Goal: Obtain resource: Obtain resource

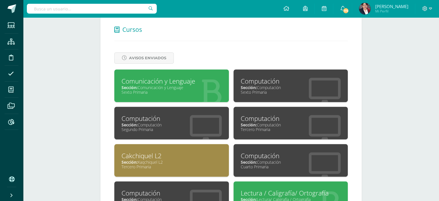
scroll to position [260, 0]
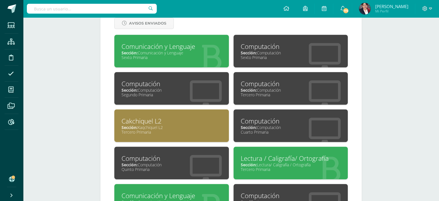
click at [253, 81] on div "Computación" at bounding box center [291, 83] width 100 height 9
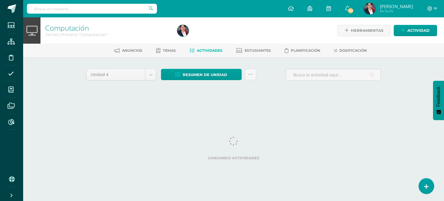
click at [53, 66] on div "Computación Tercero Primaria "Computación" Herramientas Detalle de asistencias …" at bounding box center [233, 62] width 421 height 90
click at [198, 73] on span "Resumen de unidad" at bounding box center [205, 74] width 44 height 11
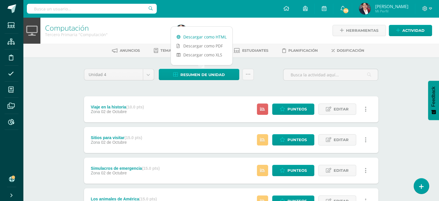
click at [214, 35] on link "Descargar como HTML" at bounding box center [202, 36] width 62 height 9
click at [279, 83] on div "Unidad 4 Unidad 1 Unidad 2 Unidad 3 Unidad 4 Resumen de unidad Subir actividade…" at bounding box center [231, 77] width 299 height 16
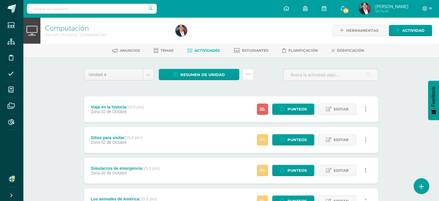
click at [248, 76] on icon at bounding box center [248, 74] width 5 height 5
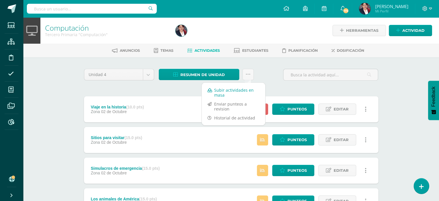
click at [238, 87] on link "Subir actividades en masa" at bounding box center [234, 93] width 64 height 14
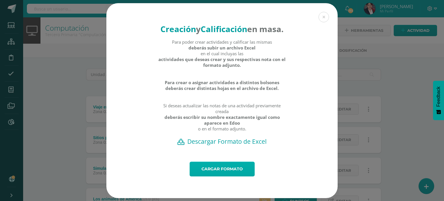
click at [197, 176] on link "Cargar formato" at bounding box center [222, 169] width 65 height 15
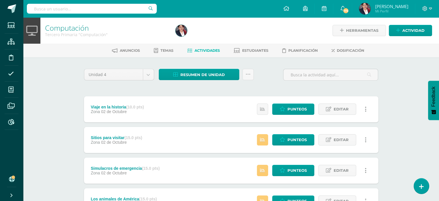
click at [207, 80] on div "Resumen de unidad Descargar como HTML Descargar como PDF Descargar como XLS Sub…" at bounding box center [207, 77] width 100 height 16
click at [193, 71] on span "Resumen de unidad" at bounding box center [203, 74] width 44 height 11
click at [205, 36] on link "Descargar como HTML" at bounding box center [200, 36] width 62 height 9
click at [249, 75] on icon at bounding box center [248, 74] width 5 height 5
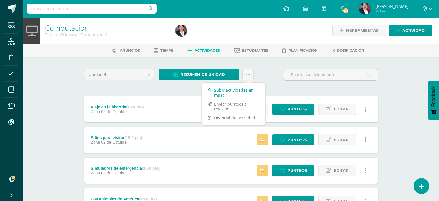
click at [234, 92] on link "Subir actividades en masa" at bounding box center [234, 93] width 64 height 14
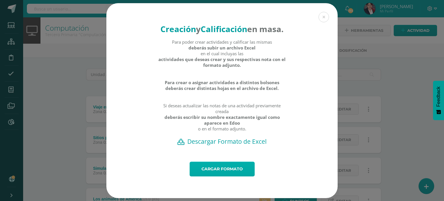
click at [229, 176] on link "Cargar formato" at bounding box center [222, 169] width 65 height 15
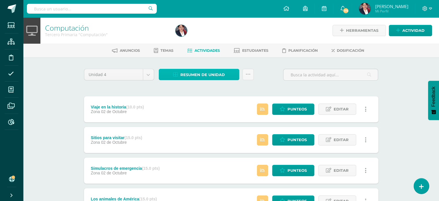
click at [192, 70] on span "Resumen de unidad" at bounding box center [203, 74] width 44 height 11
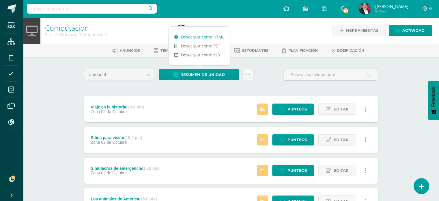
click at [201, 37] on link "Descargar como HTML" at bounding box center [200, 36] width 62 height 9
click at [50, 105] on div "Computación Tercero Primaria "Computación" Herramientas Detalle de asistencias …" at bounding box center [231, 196] width 416 height 358
drag, startPoint x: 65, startPoint y: 123, endPoint x: 65, endPoint y: 117, distance: 6.4
click at [65, 123] on div "Computación Tercero Primaria "Computación" Herramientas Detalle de asistencias …" at bounding box center [231, 196] width 416 height 358
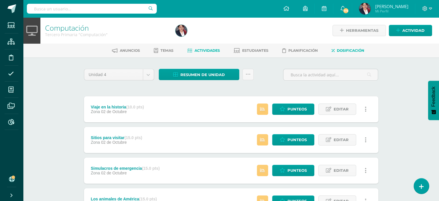
click at [335, 49] on icon at bounding box center [333, 50] width 3 height 5
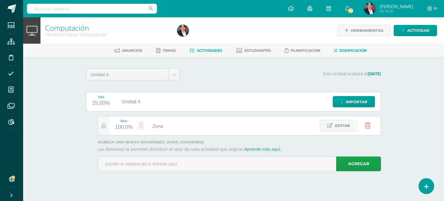
click at [203, 48] on link "Actividades" at bounding box center [206, 50] width 33 height 9
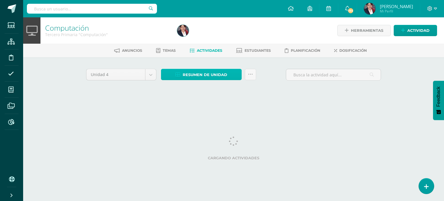
click at [181, 74] on link "Resumen de unidad" at bounding box center [201, 74] width 81 height 11
click at [251, 71] on link at bounding box center [250, 74] width 11 height 11
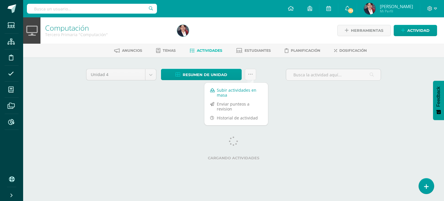
click at [248, 90] on link "Subir actividades en masa" at bounding box center [236, 93] width 64 height 14
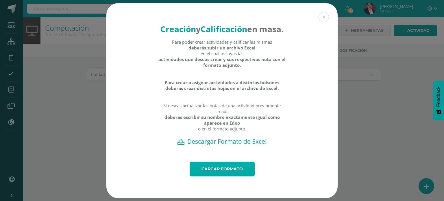
click at [218, 172] on link "Cargar formato" at bounding box center [222, 169] width 65 height 15
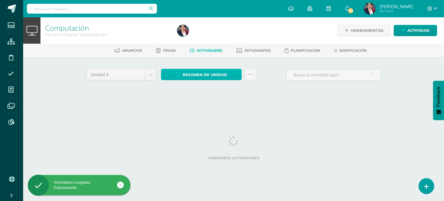
click at [208, 76] on span "Resumen de unidad" at bounding box center [205, 74] width 44 height 11
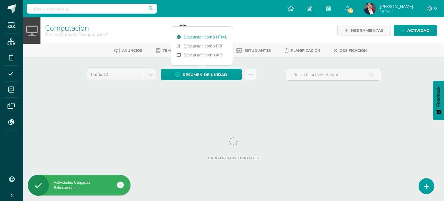
click at [203, 36] on link "Descargar como HTML" at bounding box center [202, 36] width 62 height 9
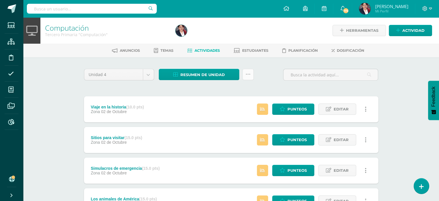
click at [245, 72] on link at bounding box center [248, 74] width 11 height 11
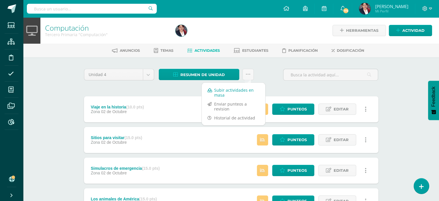
click at [234, 89] on link "Subir actividades en masa" at bounding box center [234, 93] width 64 height 14
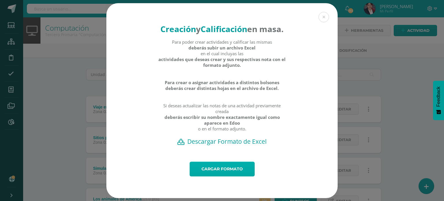
click at [202, 172] on link "Cargar formato" at bounding box center [222, 169] width 65 height 15
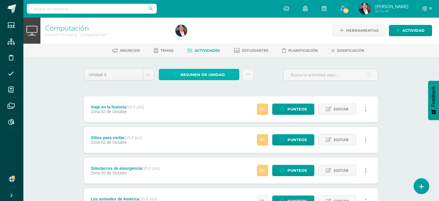
click at [232, 71] on link "Resumen de unidad" at bounding box center [199, 74] width 81 height 11
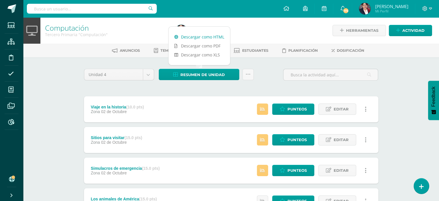
click at [208, 37] on link "Descargar como HTML" at bounding box center [200, 36] width 62 height 9
click at [61, 78] on div "Computación Tercero Primaria "Computación" Herramientas Detalle de asistencias …" at bounding box center [231, 196] width 416 height 358
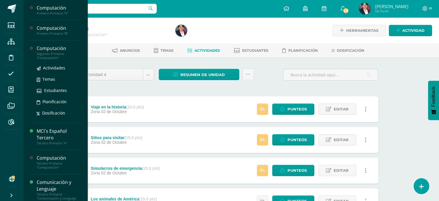
click at [49, 49] on div "Computación" at bounding box center [59, 48] width 44 height 7
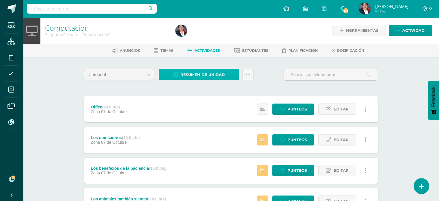
click at [200, 75] on span "Resumen de unidad" at bounding box center [203, 74] width 44 height 11
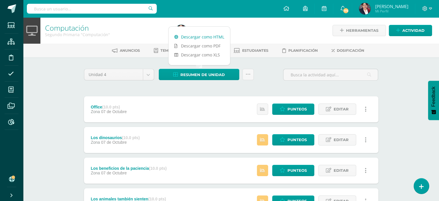
click at [196, 37] on link "Descargar como HTML" at bounding box center [200, 36] width 62 height 9
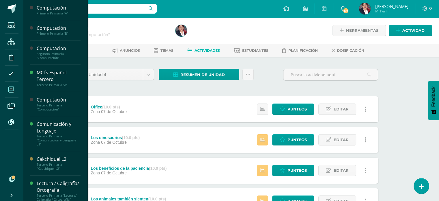
click at [12, 92] on icon at bounding box center [10, 90] width 5 height 6
